Goal: Information Seeking & Learning: Learn about a topic

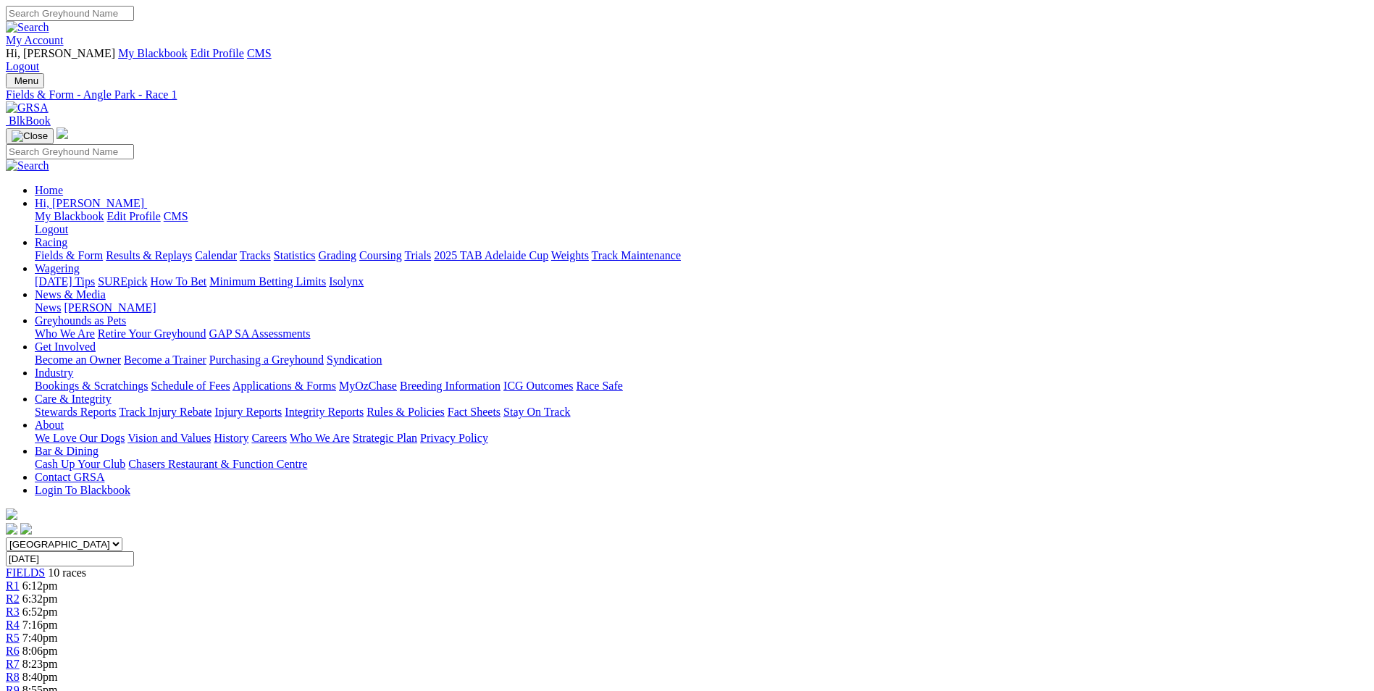
click at [49, 101] on img at bounding box center [27, 107] width 43 height 13
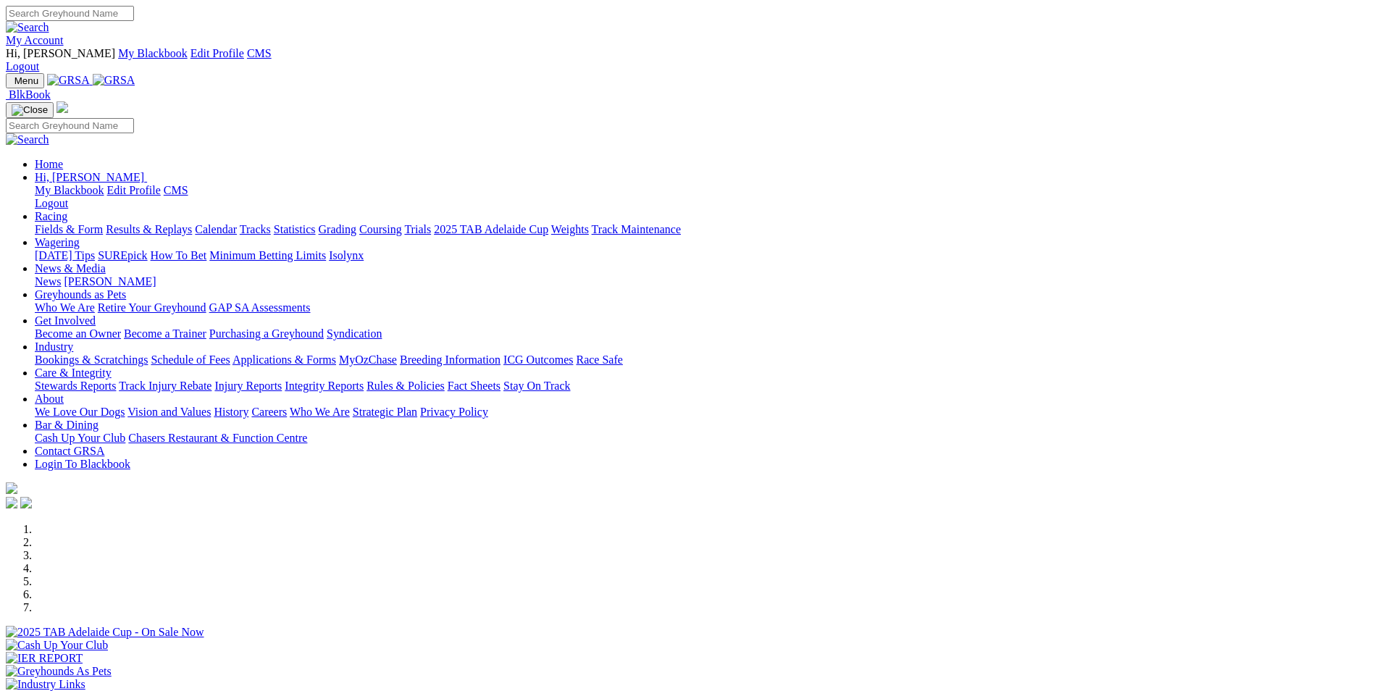
scroll to position [217, 0]
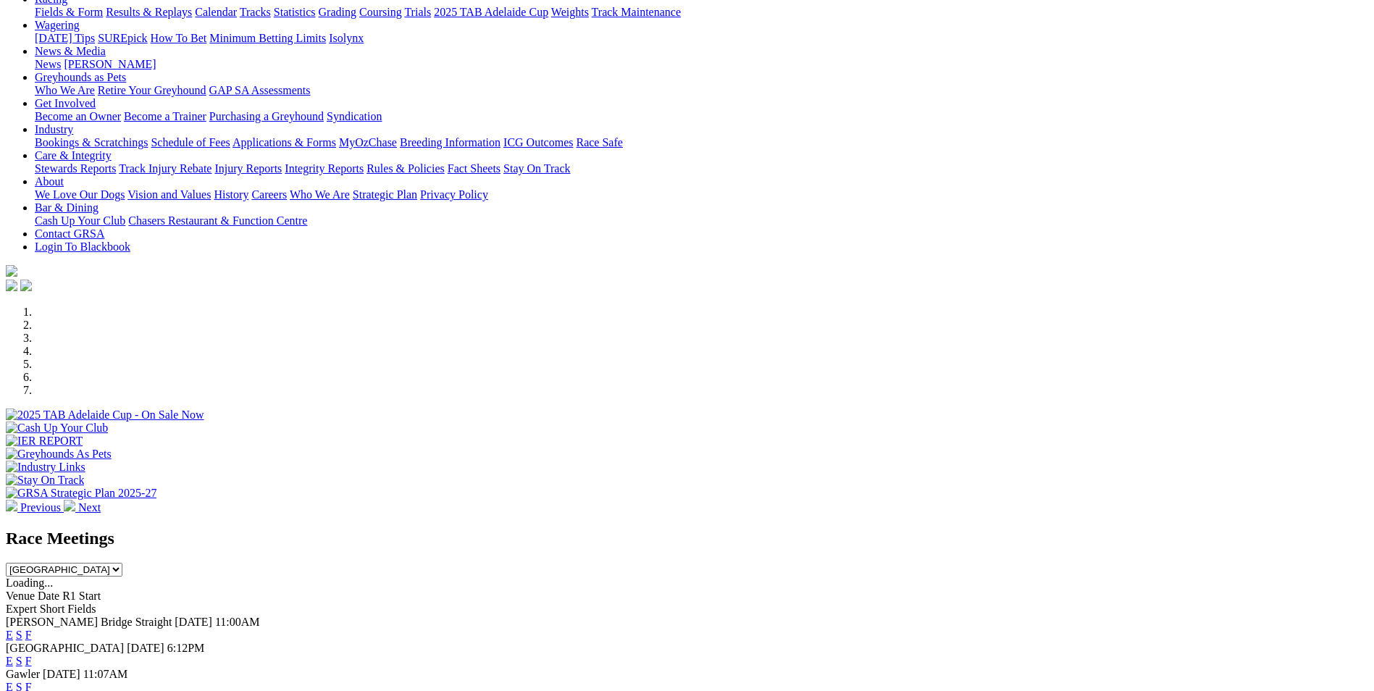
click at [13, 681] on link "E" at bounding box center [9, 687] width 7 height 12
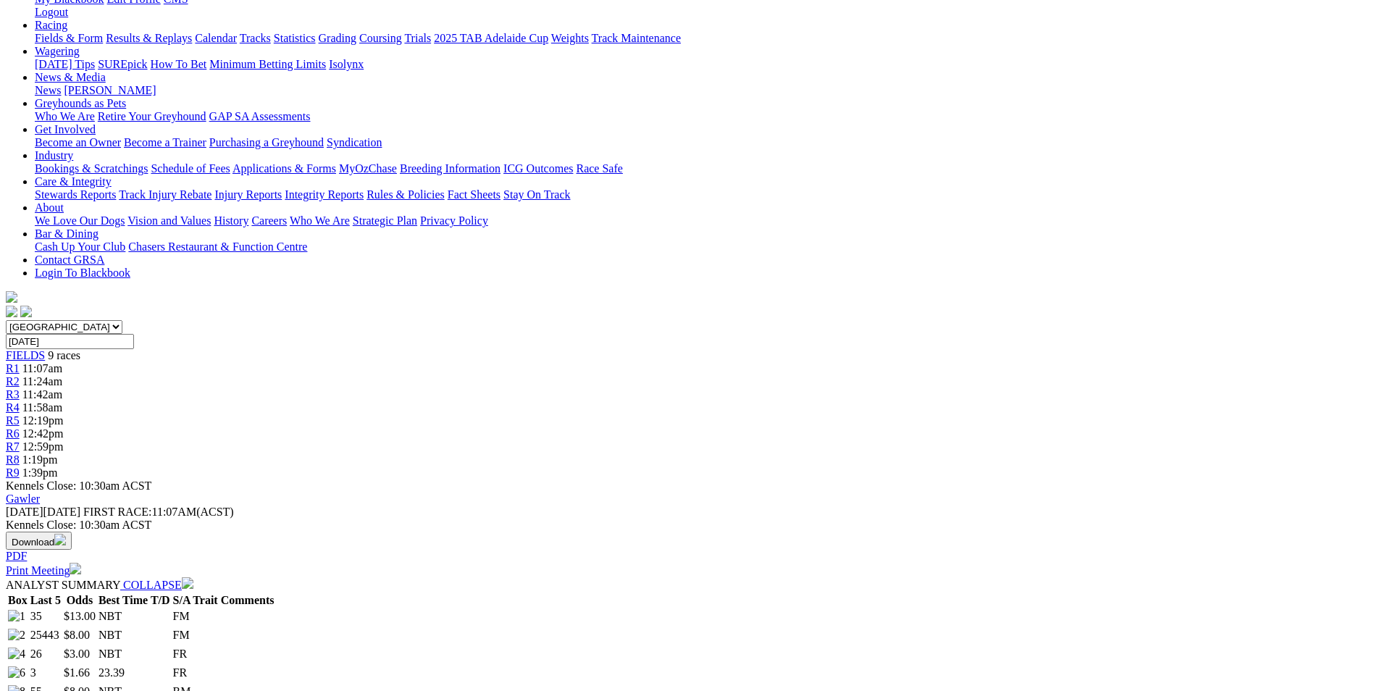
scroll to position [145, 0]
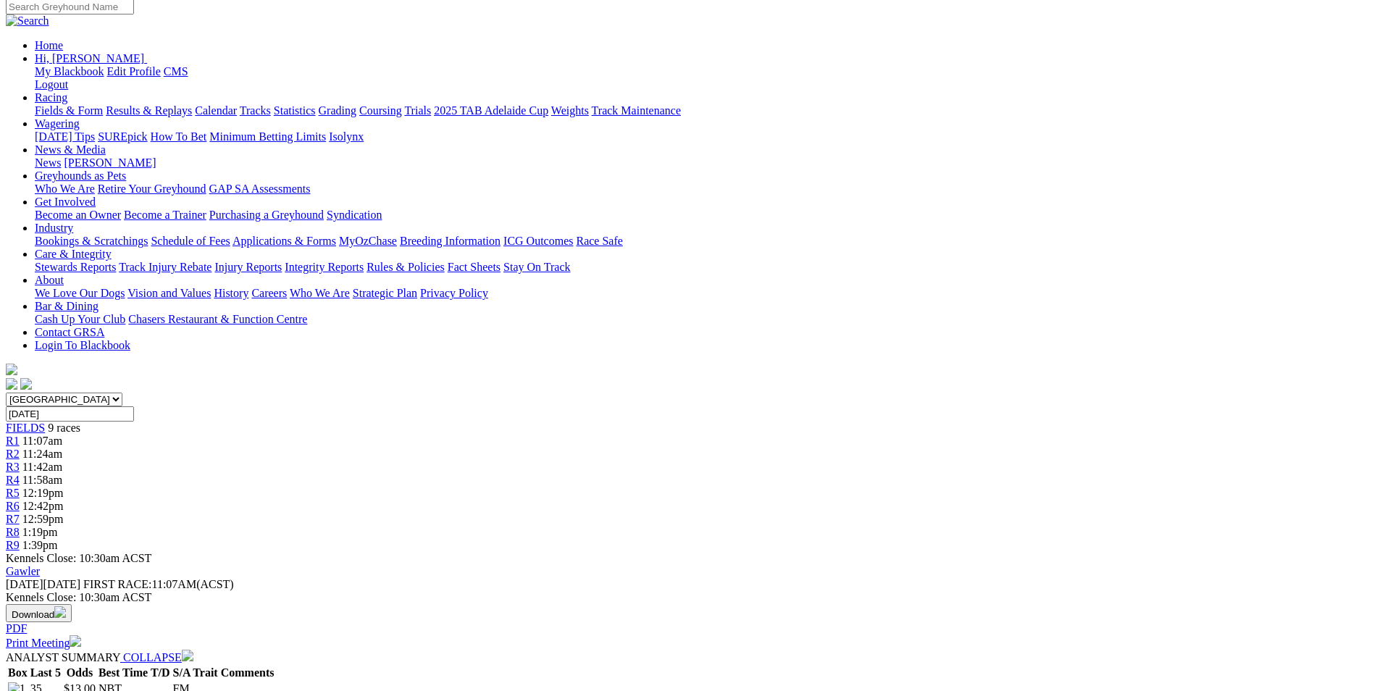
click at [436, 448] on div "R2 11:24am" at bounding box center [687, 454] width 1362 height 13
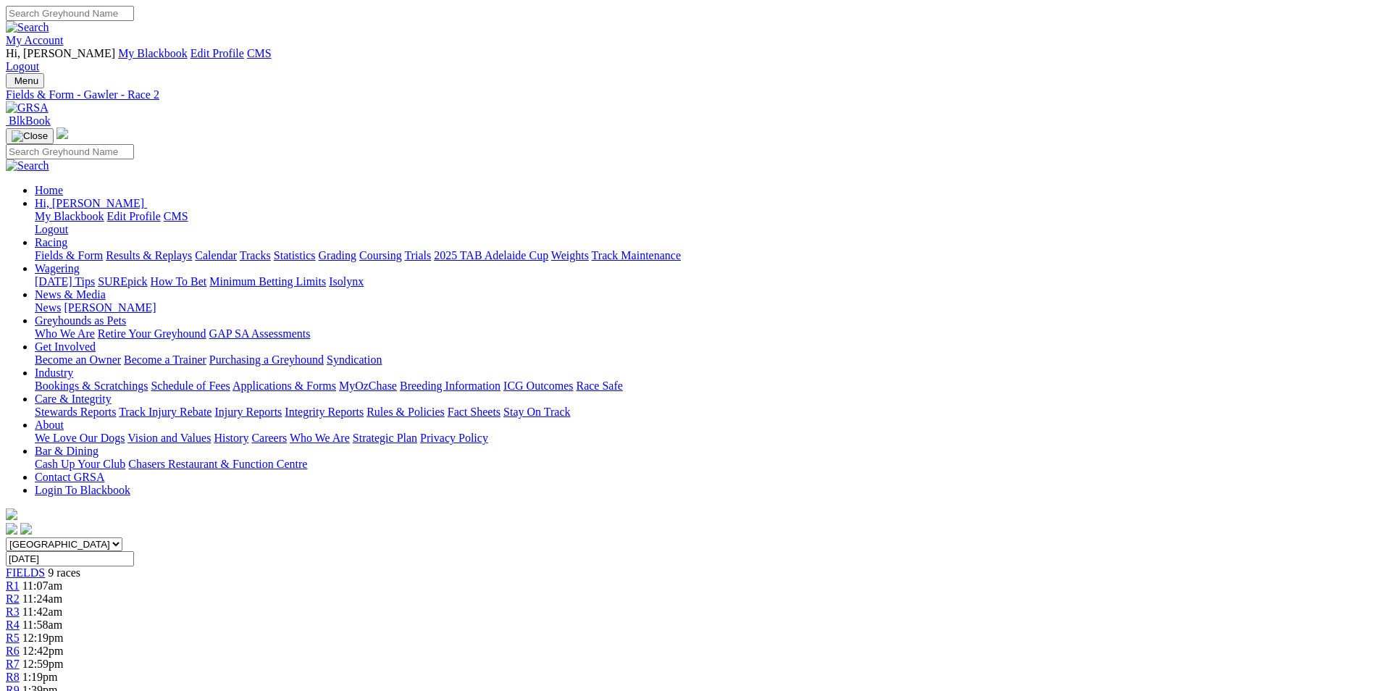
click at [556, 605] on div "R3 11:42am" at bounding box center [687, 611] width 1362 height 13
click at [49, 101] on link at bounding box center [27, 107] width 43 height 12
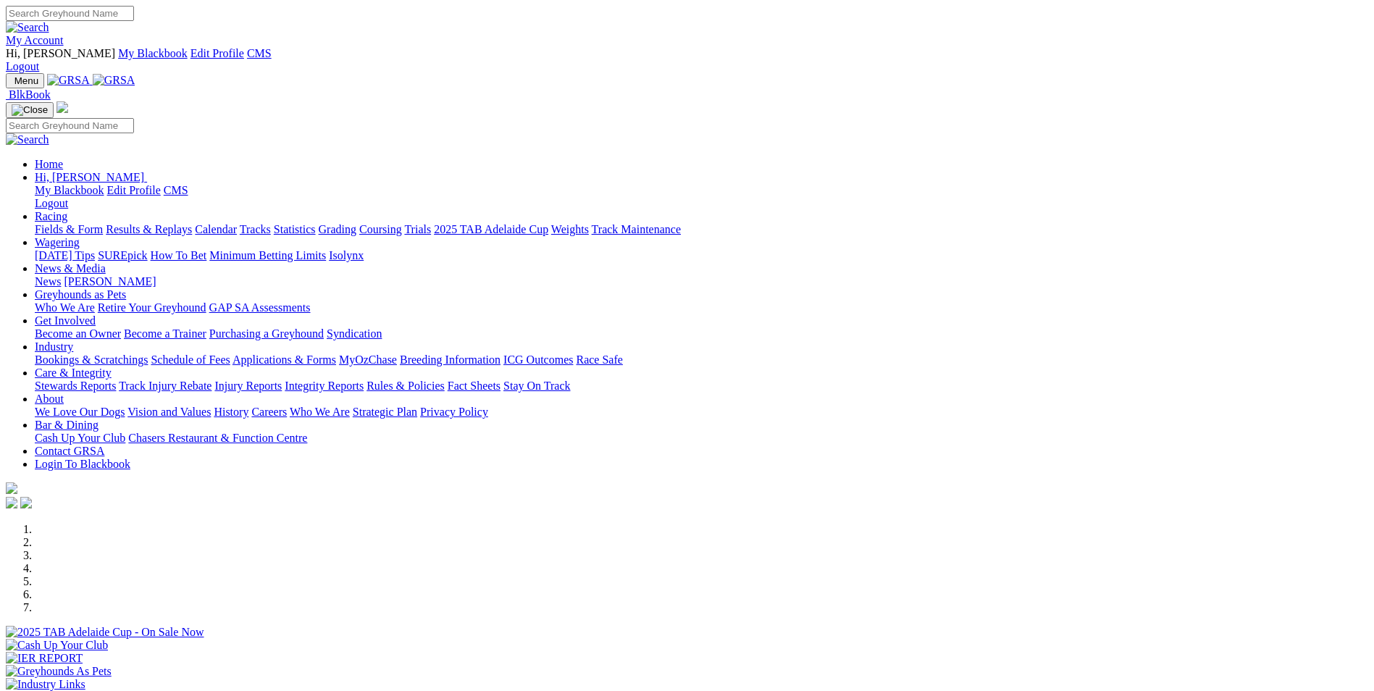
scroll to position [217, 0]
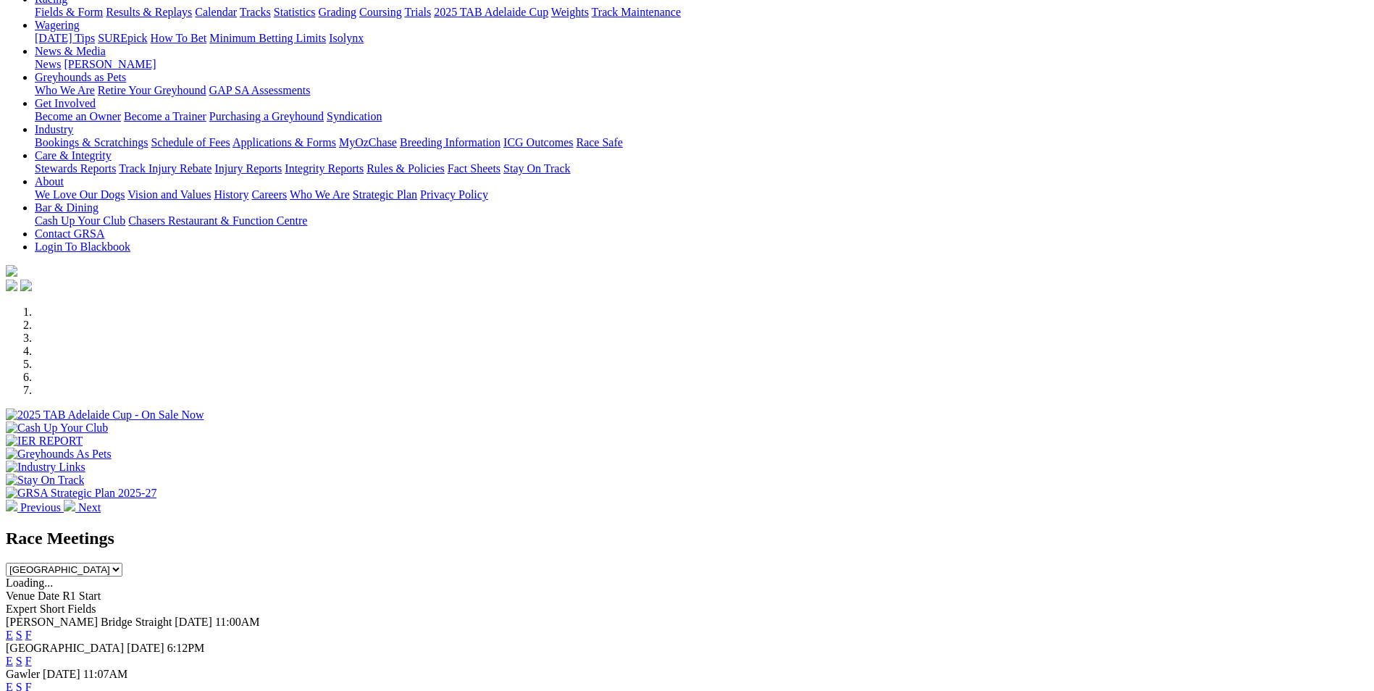
click at [13, 681] on link "E" at bounding box center [9, 687] width 7 height 12
